Goal: Task Accomplishment & Management: Manage account settings

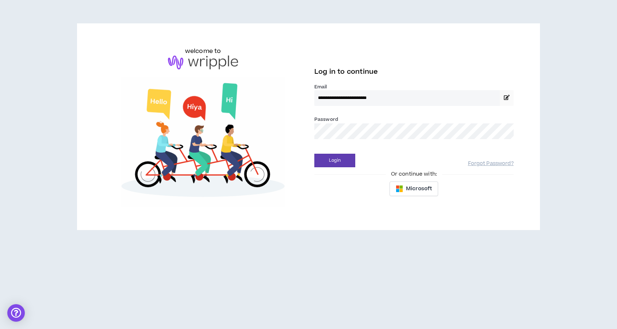
click at [314, 154] on button "Login" at bounding box center [334, 161] width 41 height 14
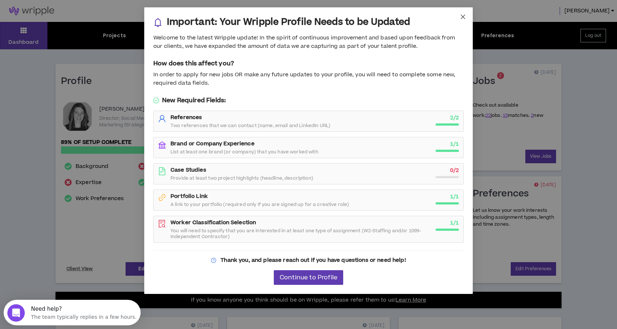
click at [462, 12] on span "Close" at bounding box center [463, 17] width 20 height 20
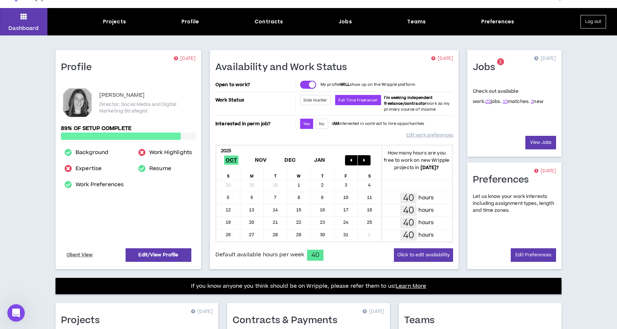
scroll to position [14, 0]
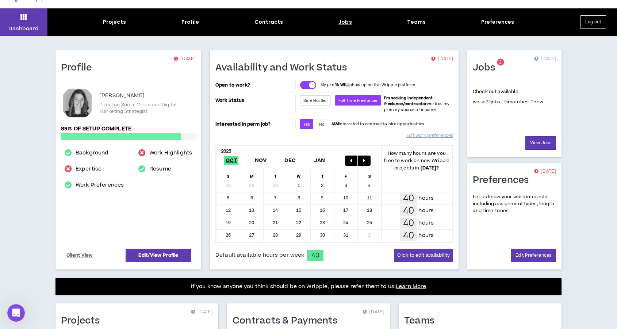
click at [342, 22] on div "Jobs" at bounding box center [345, 22] width 14 height 8
